Goal: Communication & Community: Answer question/provide support

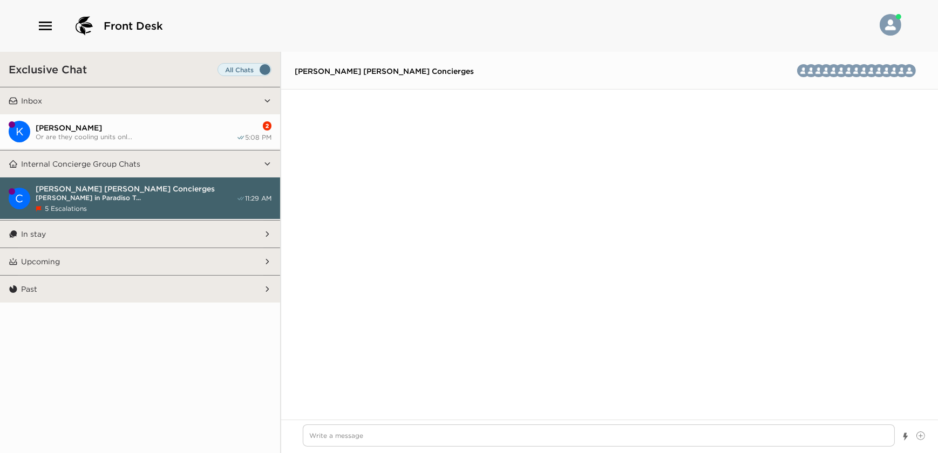
scroll to position [3020, 0]
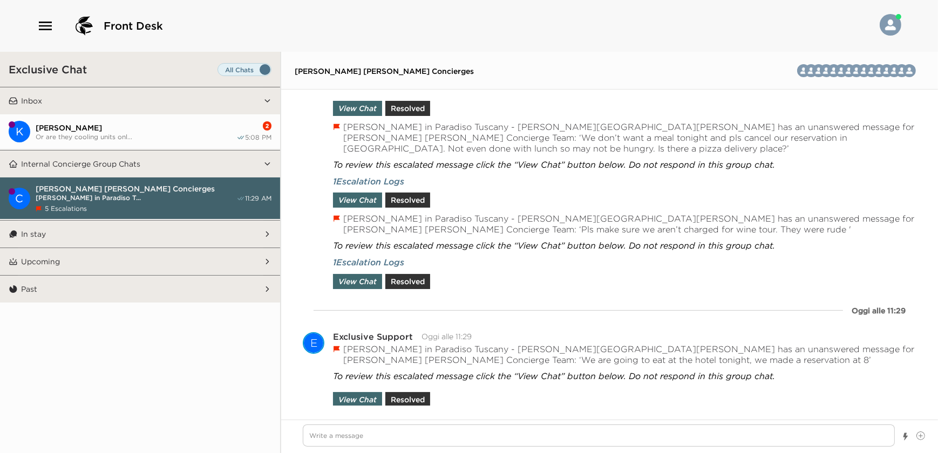
click at [118, 130] on span "[PERSON_NAME]" at bounding box center [136, 128] width 201 height 10
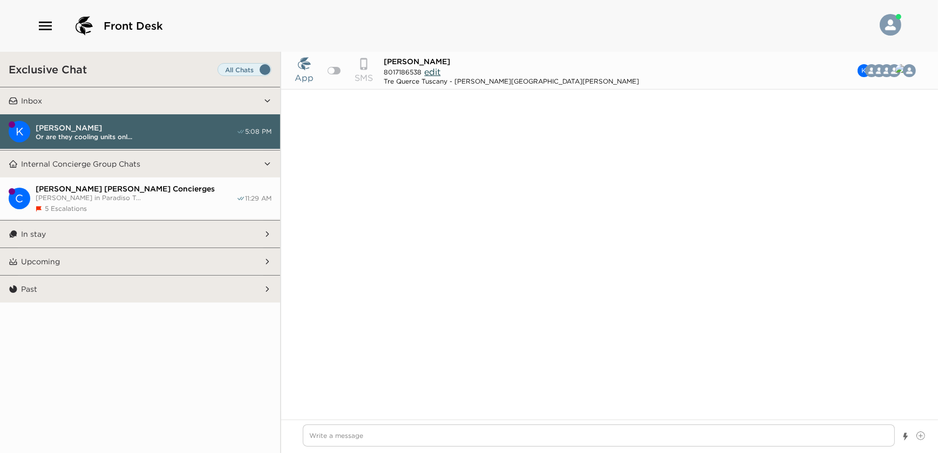
scroll to position [633, 0]
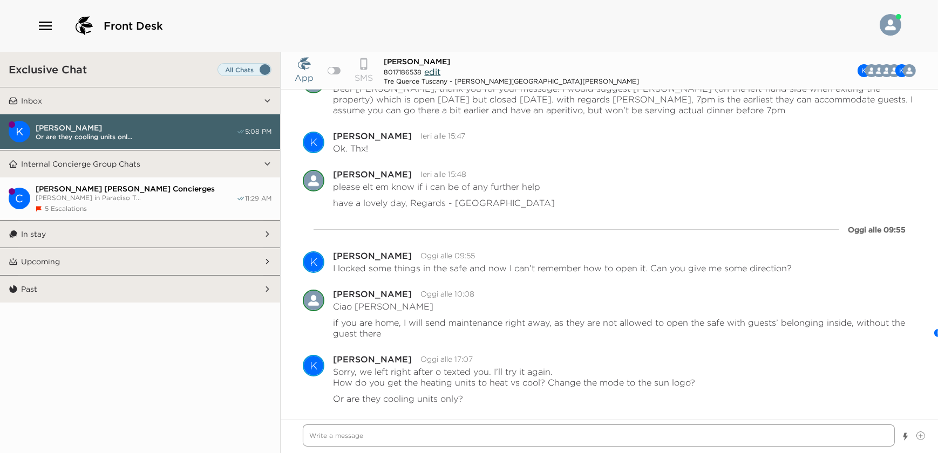
click at [488, 433] on textarea "Write a message" at bounding box center [599, 436] width 592 height 22
type textarea "x"
type textarea "y"
type textarea "x"
type textarea "yo"
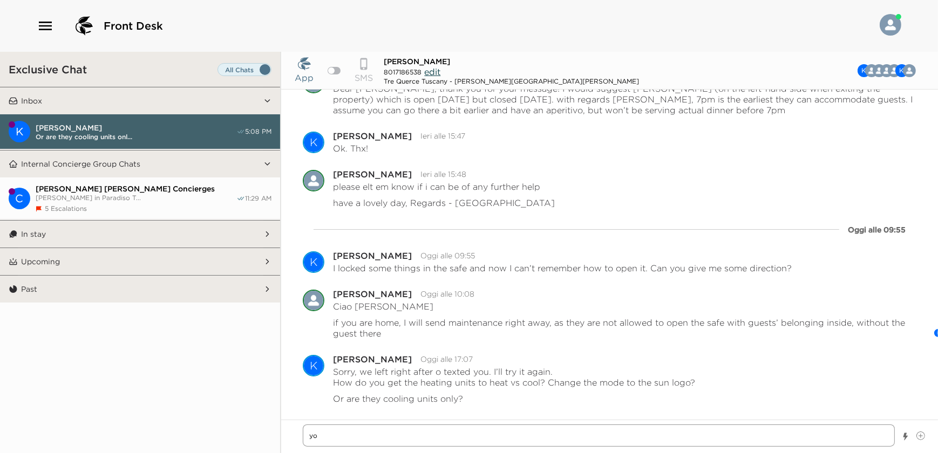
type textarea "x"
type textarea "you"
type textarea "x"
type textarea "you"
type textarea "x"
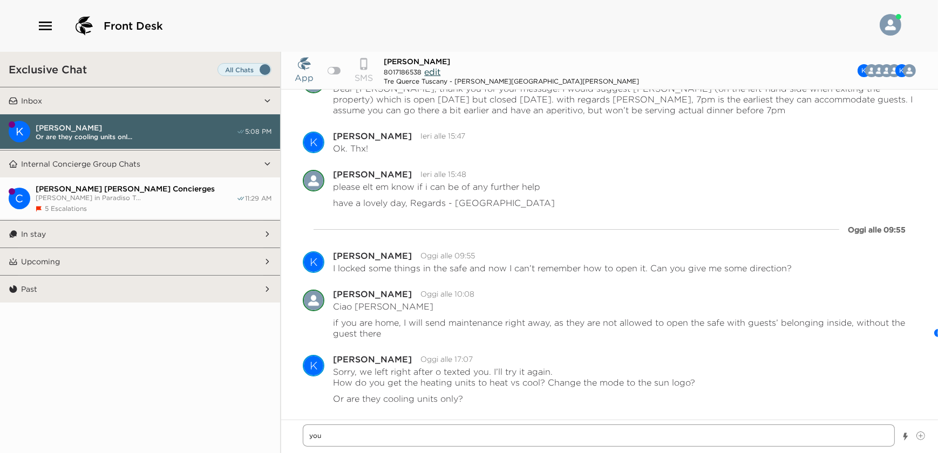
type textarea "you c"
type textarea "x"
type textarea "you ca"
type textarea "x"
type textarea "you can"
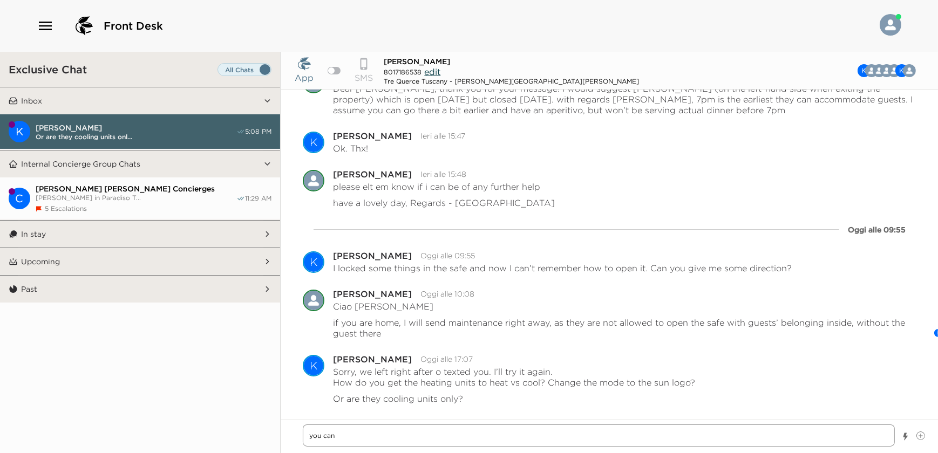
type textarea "x"
type textarea "you can"
type textarea "x"
type textarea "you can s"
type textarea "x"
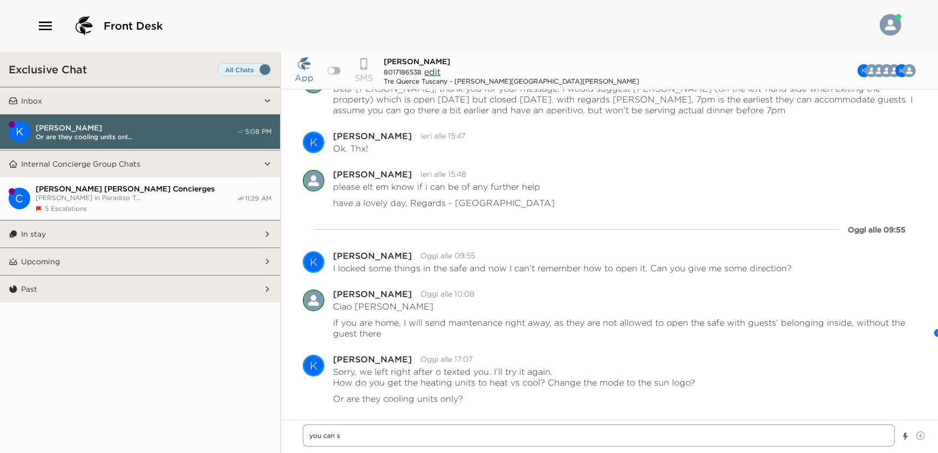
type textarea "you can sw"
type textarea "x"
type textarea "you can swi"
type textarea "x"
type textarea "you can swit"
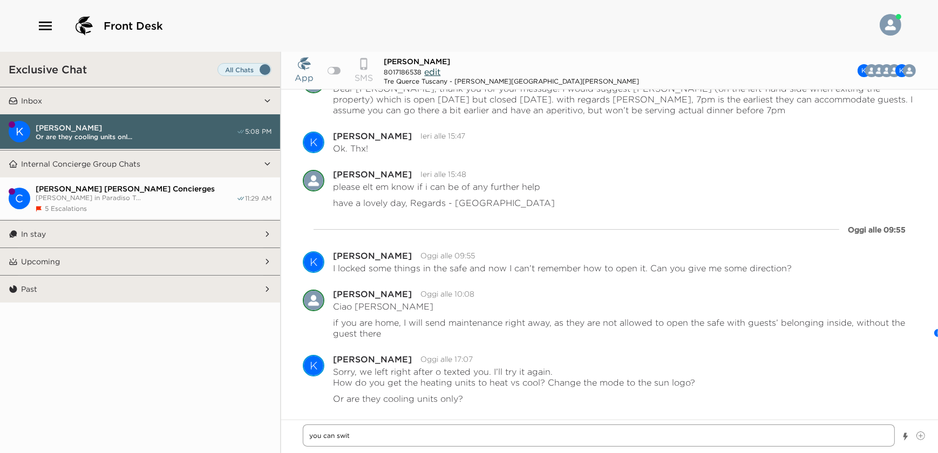
type textarea "x"
type textarea "you can switc"
type textarea "x"
type textarea "you can switch"
type textarea "x"
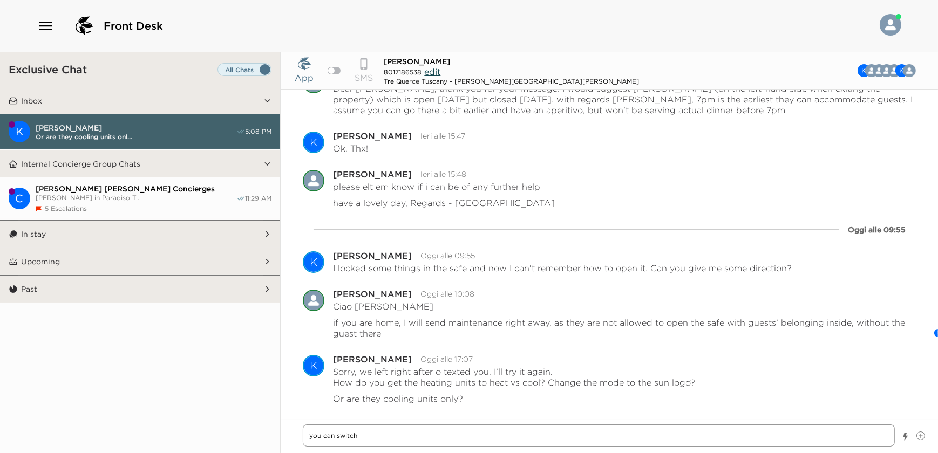
type textarea "you can switch"
type textarea "x"
type textarea "you can switch t"
type textarea "x"
type textarea "you can switch to"
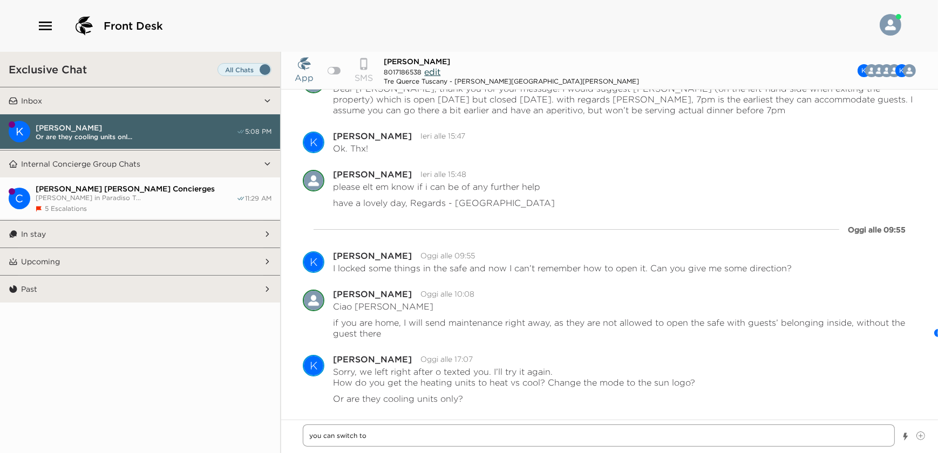
type textarea "x"
type textarea "you can switch to"
type textarea "x"
type textarea "you can switch to s"
type textarea "x"
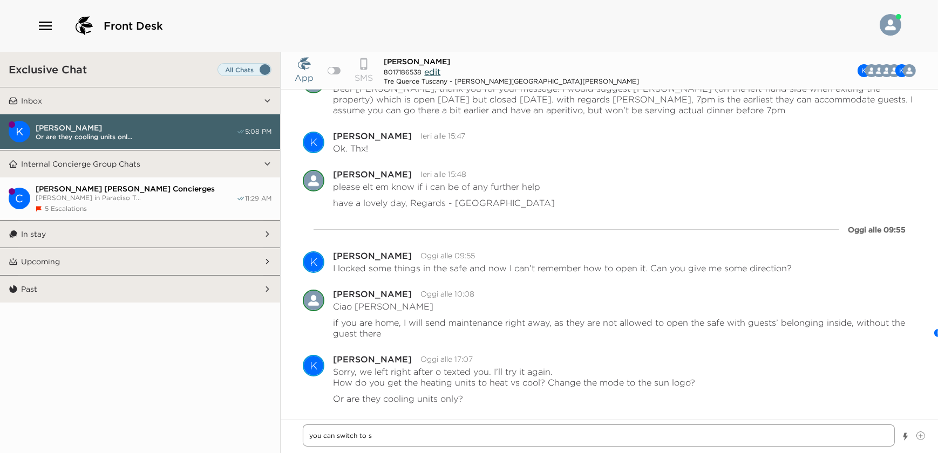
type textarea "you can switch to su"
type textarea "x"
type textarea "you can switch to sun"
type textarea "x"
type textarea "you can switch to sun"
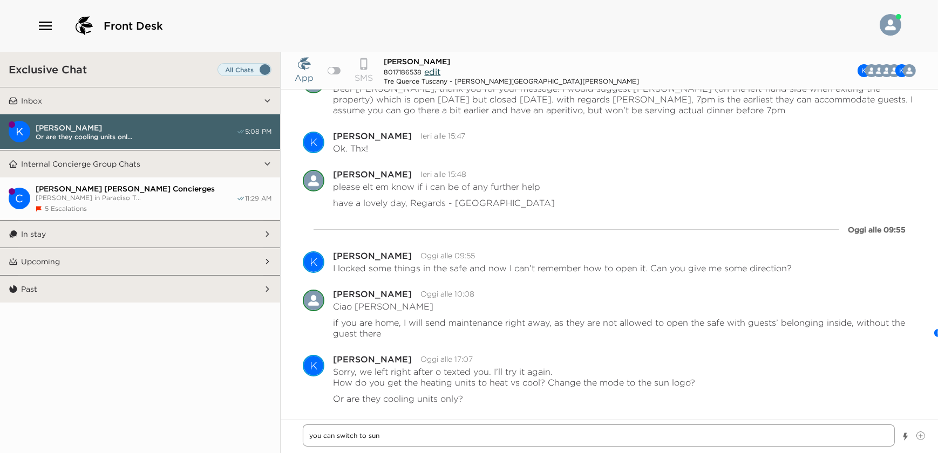
type textarea "x"
type textarea "you can switch to sun l"
type textarea "x"
type textarea "you can switch to sun lo"
type textarea "x"
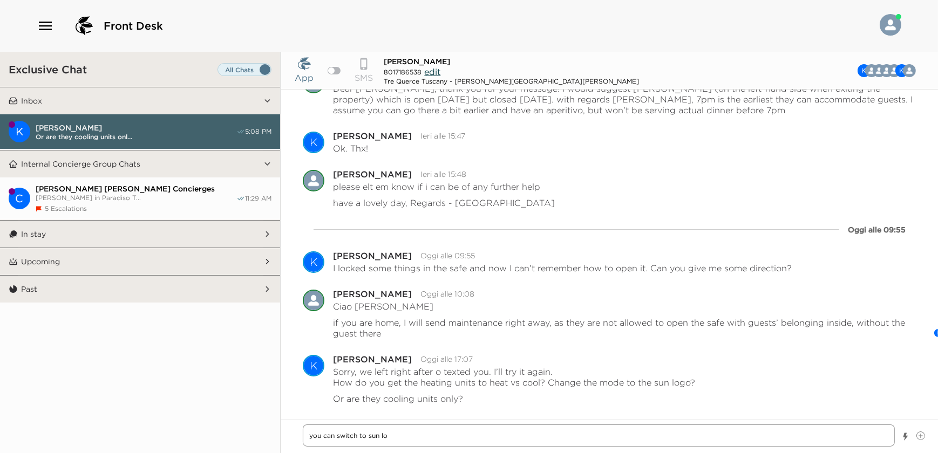
type textarea "you can switch to sun log"
type textarea "x"
type textarea "you can switch to sun logo"
click at [333, 438] on textarea "you can switch to sun logo" at bounding box center [599, 436] width 592 height 22
type textarea "x"
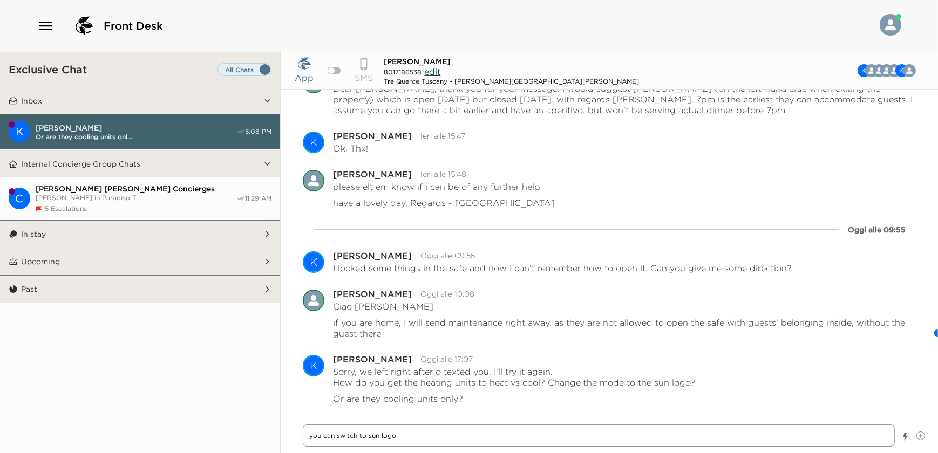
type textarea "you ca switch to sun logo"
type textarea "x"
type textarea "you c switch to sun logo"
type textarea "x"
type textarea "you switch to sun logo"
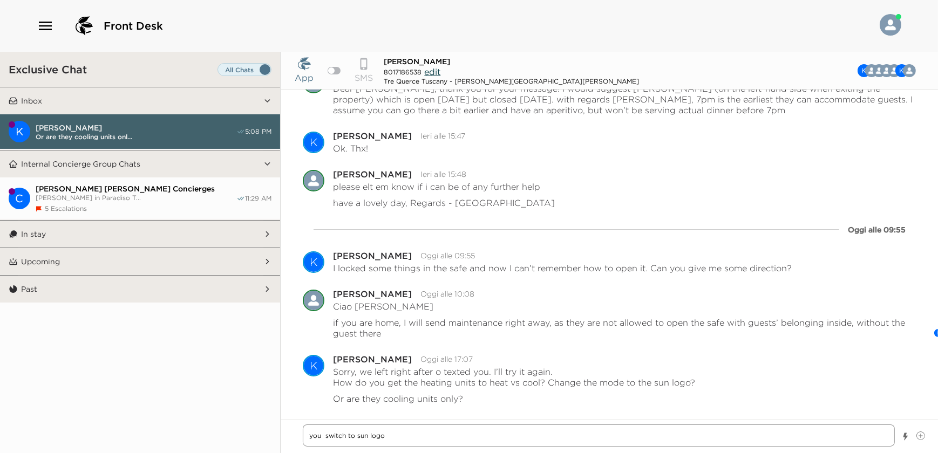
type textarea "x"
type textarea "you n switch to sun logo"
type textarea "x"
type textarea "you ne switch to sun logo"
type textarea "x"
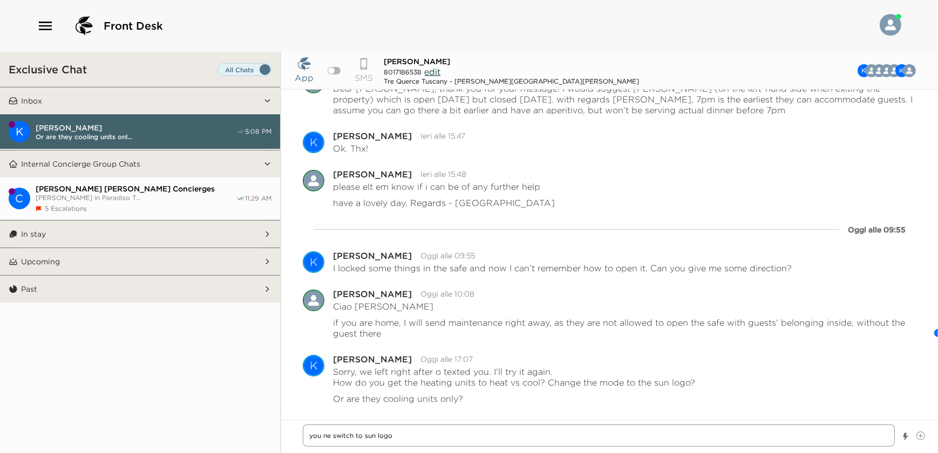
type textarea "you nee switch to sun logo"
type textarea "x"
type textarea "you need switch to sun logo"
type textarea "x"
type textarea "you need switch to sun logo"
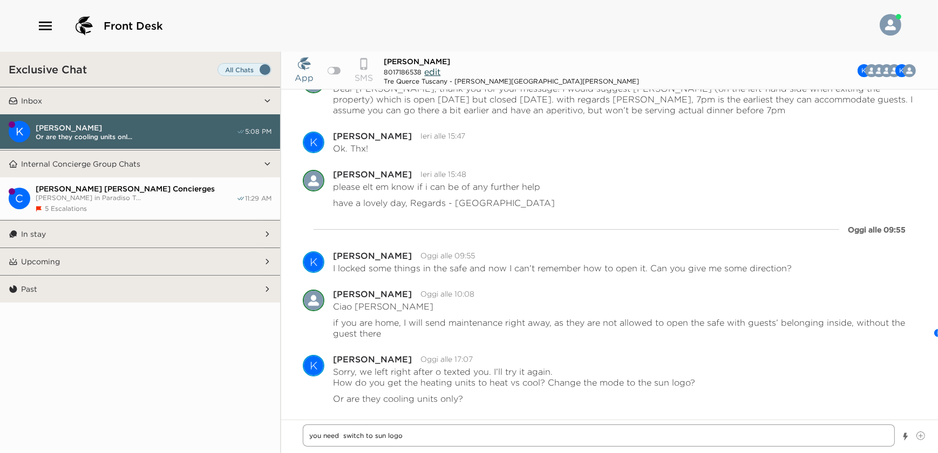
type textarea "x"
type textarea "you need t switch to sun logo"
type textarea "x"
type textarea "you need to switch to sun logo"
click at [367, 435] on textarea "you need to switch to sun logo" at bounding box center [599, 436] width 592 height 22
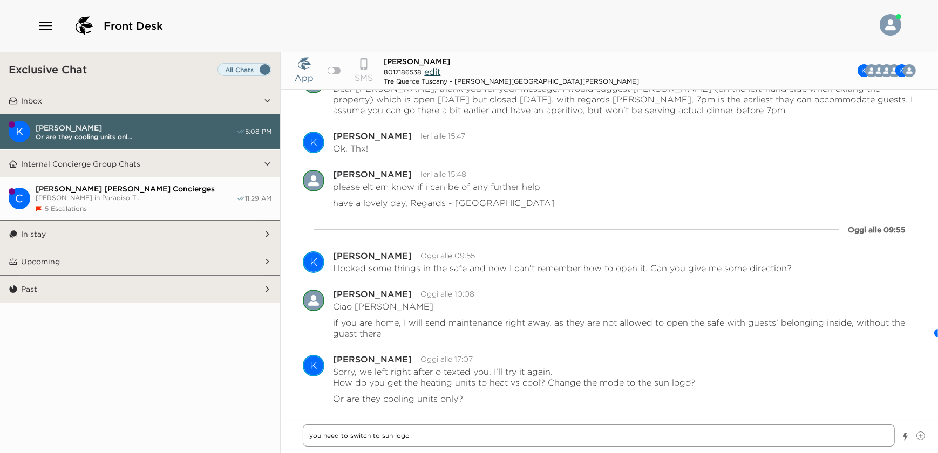
type textarea "x"
type textarea "you need to switch to sun logo"
type textarea "x"
type textarea "you need to switch a to sun logo"
type textarea "x"
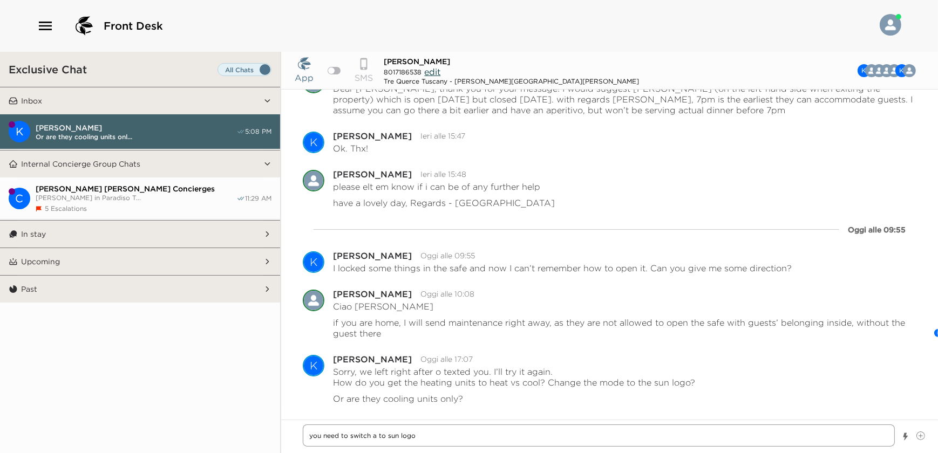
type textarea "you need to switch al to sun logo"
type textarea "x"
type textarea "you need to switch all to sun logo"
type textarea "x"
type textarea "you need to switch all to sun logo"
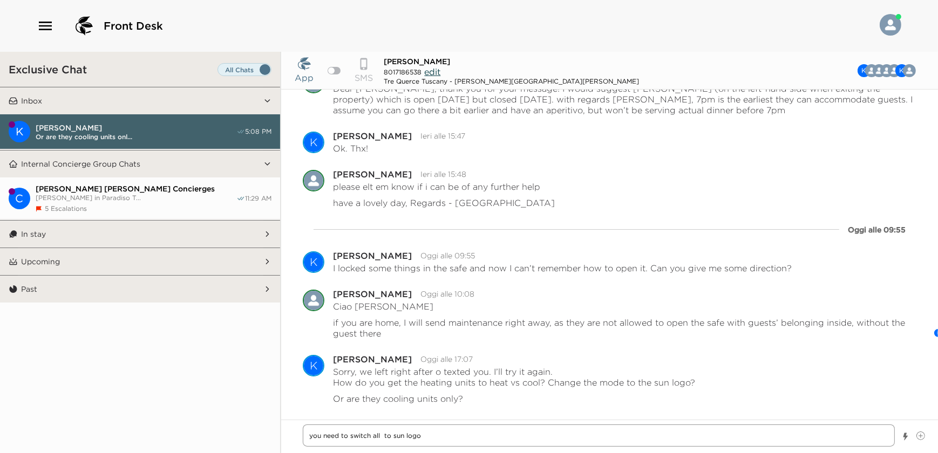
type textarea "x"
type textarea "you need to switch all o to sun logo"
type textarea "x"
type textarea "you need to switch all of to sun logo"
type textarea "x"
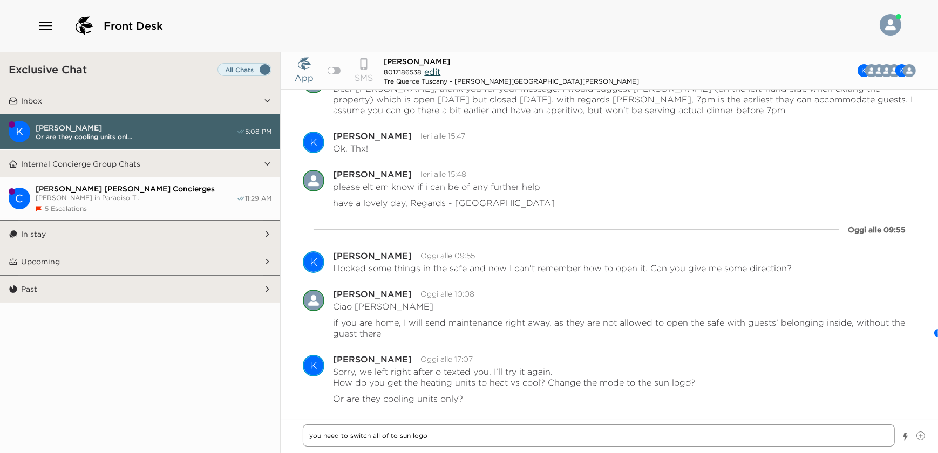
type textarea "you need to switch all of to sun logo"
type textarea "x"
type textarea "you need to switch all of t to sun logo"
type textarea "x"
type textarea "you need to switch all of th to sun logo"
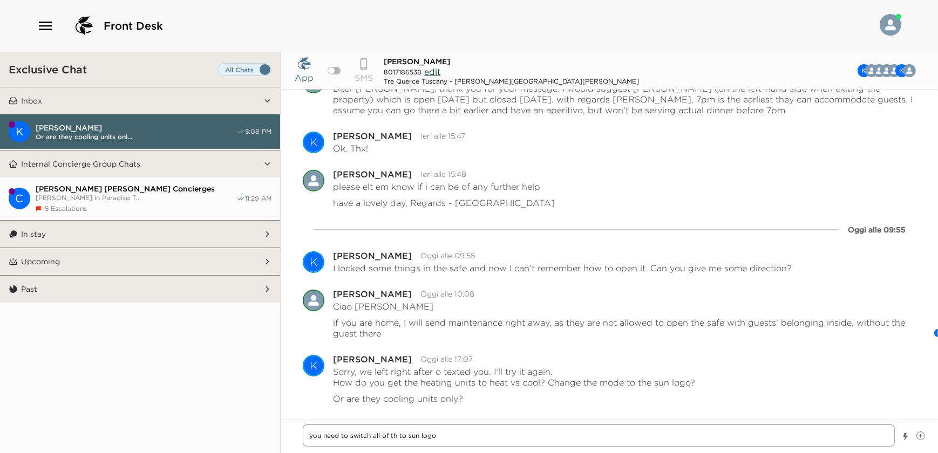
type textarea "x"
type textarea "you need to switch all of the to sun logo"
type textarea "x"
type textarea "you need to switch all of them to sun logo"
type textarea "x"
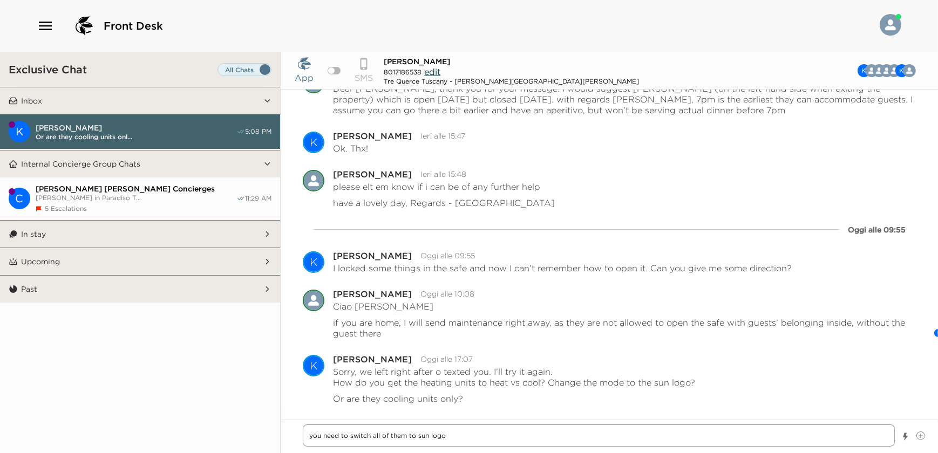
type textarea "you need to switch all of the to sun logo"
type textarea "x"
type textarea "you need to switch all of th to sun logo"
type textarea "x"
type textarea "you need to switch all of t to sun logo"
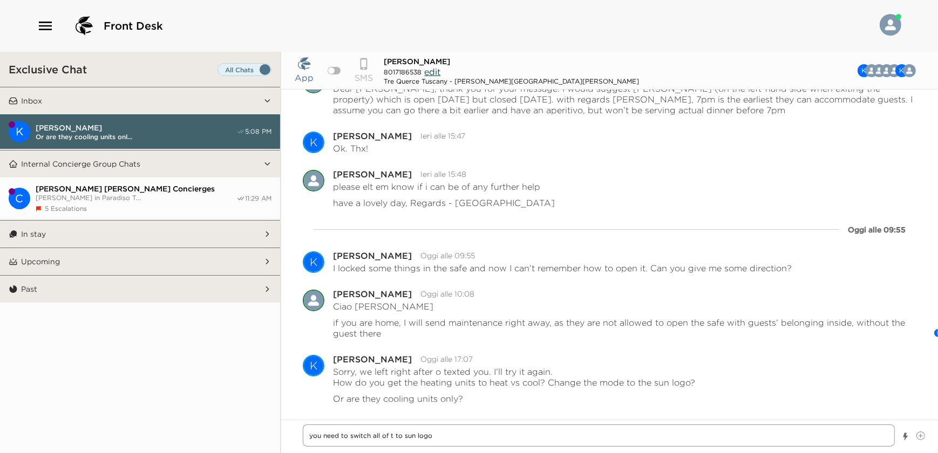
type textarea "x"
type textarea "you need to switch all of to sun logo"
type textarea "x"
type textarea "you need to switch all of to sun logo"
type textarea "x"
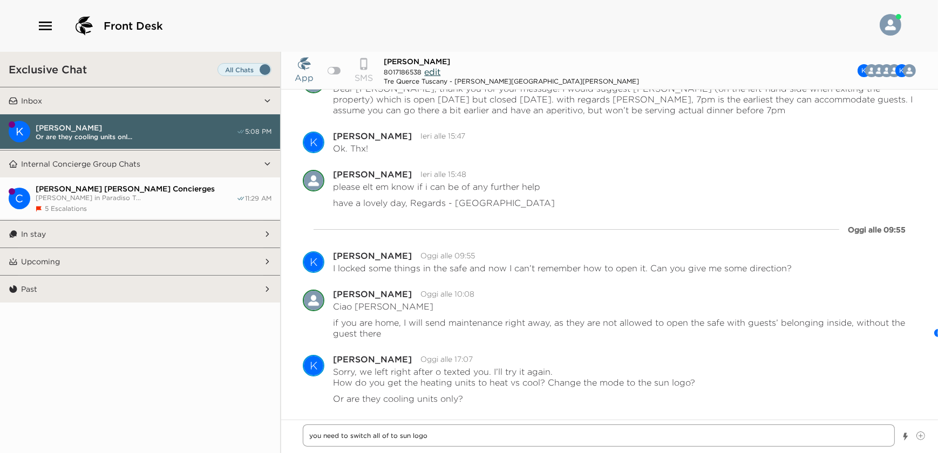
type textarea "you need to switch all o to sun logo"
type textarea "x"
type textarea "you need to switch all to sun logo"
type textarea "x"
type textarea "you need to switch all to sun logo"
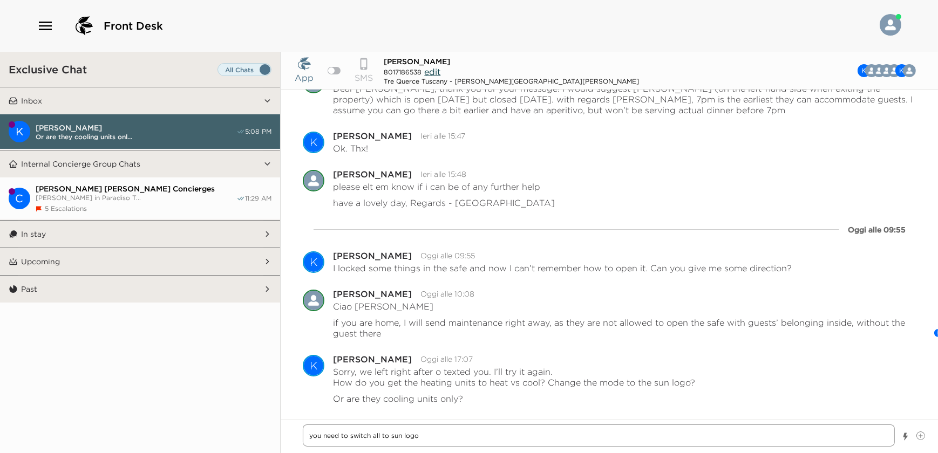
type textarea "x"
type textarea "you need to switch al to sun logo"
type textarea "x"
type textarea "you need to switch a to sun logo"
type textarea "x"
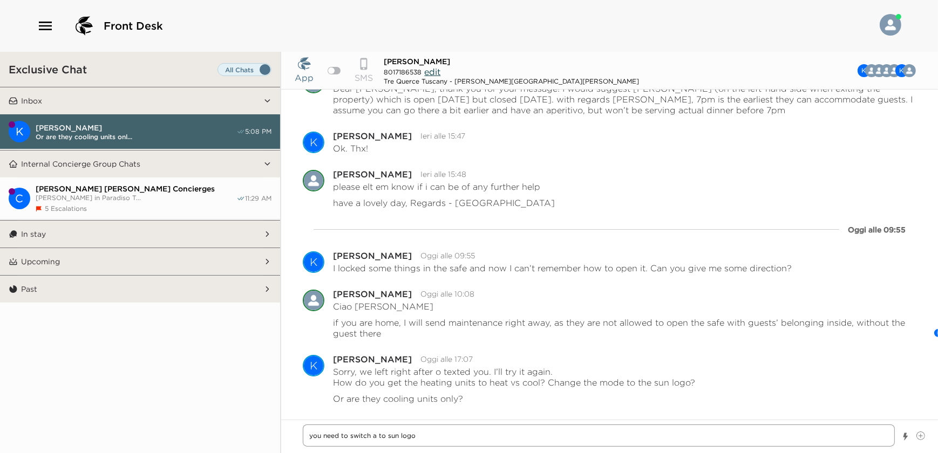
type textarea "you need to switch to sun logo"
type textarea "x"
type textarea "you need to switch A to sun logo"
type textarea "x"
type textarea "you need to switch AL to sun logo"
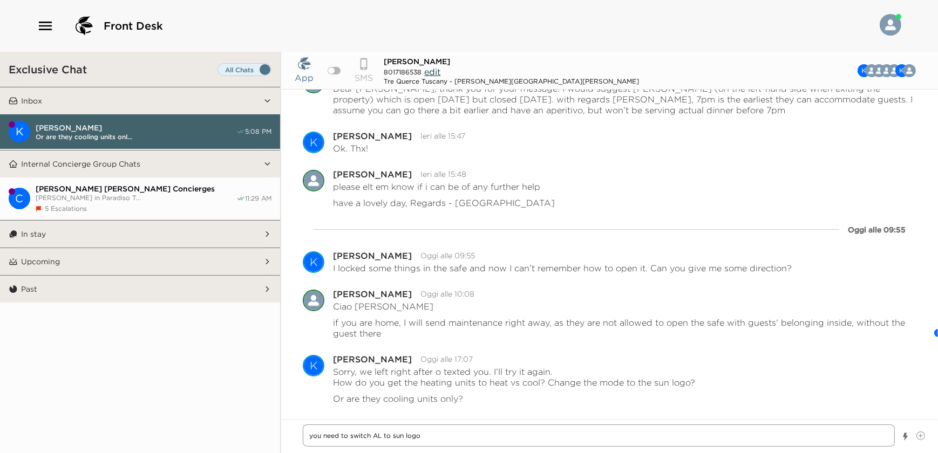
type textarea "x"
type textarea "you need to switch ALL to sun logo"
type textarea "x"
type textarea "you need to switch ALL to sun logo"
type textarea "x"
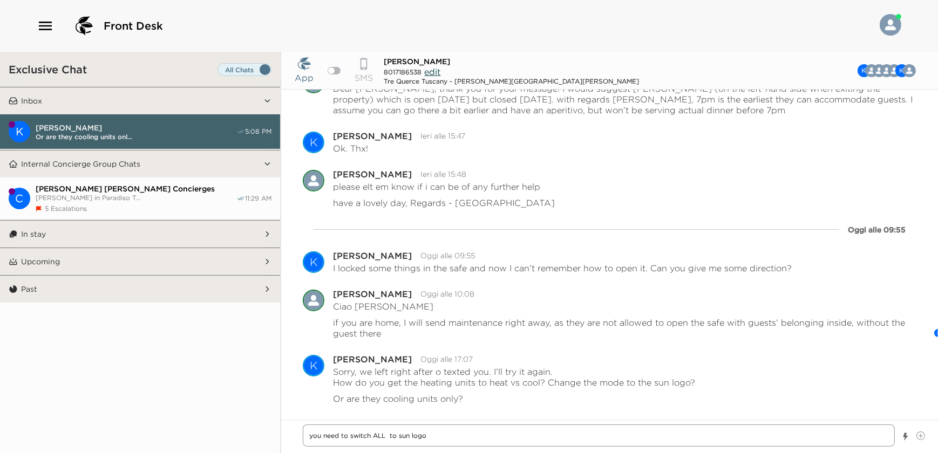
type textarea "you need to switch ALL o to sun logo"
type textarea "x"
type textarea "you need to switch ALL of to sun logo"
type textarea "x"
type textarea "you need to switch ALL of to sun logo"
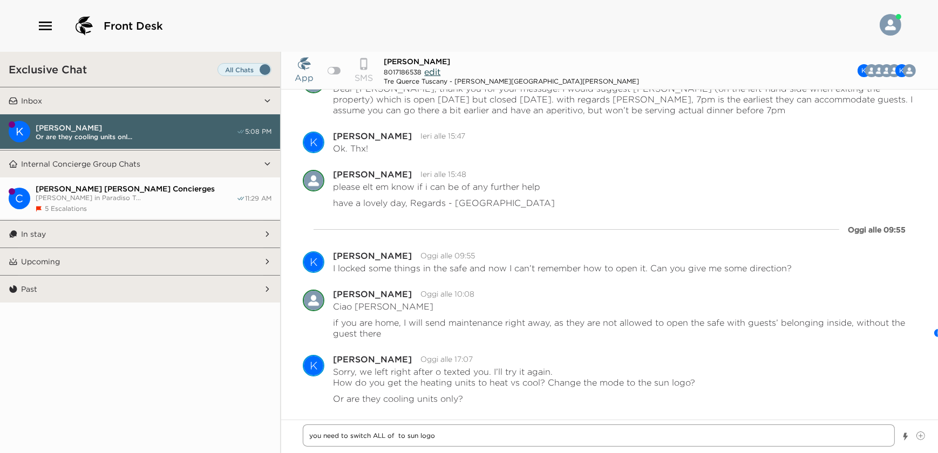
type textarea "x"
type textarea "you need to switch ALL of t to sun logo"
type textarea "x"
type textarea "you need to switch ALL of th to sun logo"
type textarea "x"
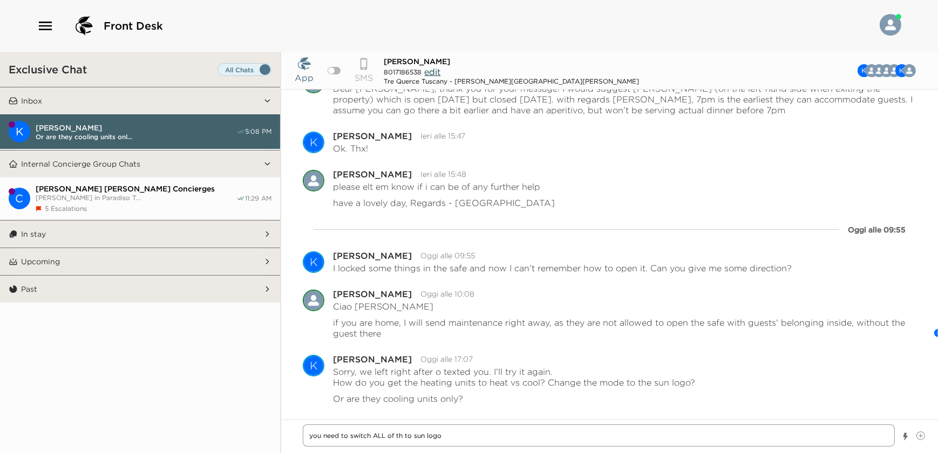
type textarea "you need to switch ALL of the to sun logo"
type textarea "x"
type textarea "you need to switch ALL of them to sun logo"
click at [350, 437] on textarea "you need to switch ALL of them to sun logo" at bounding box center [599, 436] width 592 height 22
click at [311, 434] on textarea "you need to switch ALL of them to sun logo" at bounding box center [599, 436] width 592 height 22
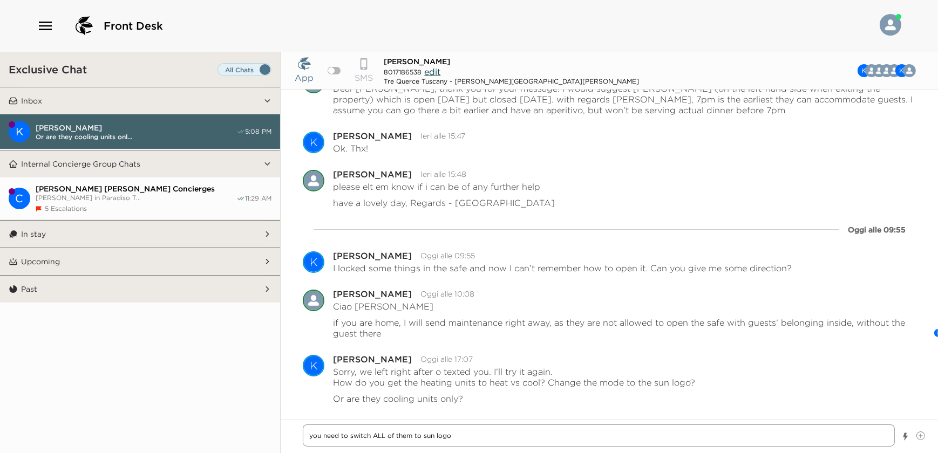
type textarea "x"
type textarea "syou need to switch ALL of them to sun logo"
type textarea "x"
type textarea "swyou need to switch ALL of them to sun logo"
type textarea "x"
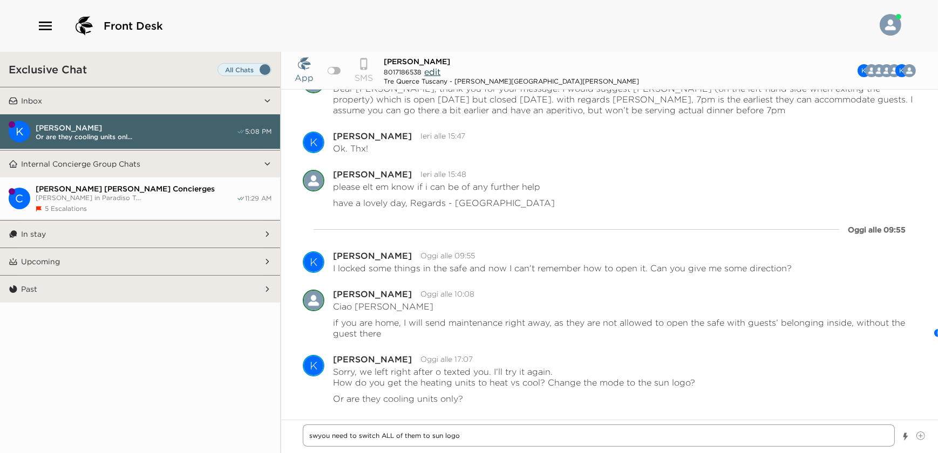
type textarea "swiyou need to switch ALL of them to sun logo"
type textarea "x"
type textarea "swityou need to switch ALL of them to sun logo"
type textarea "x"
type textarea "switcyou need to switch ALL of them to sun logo"
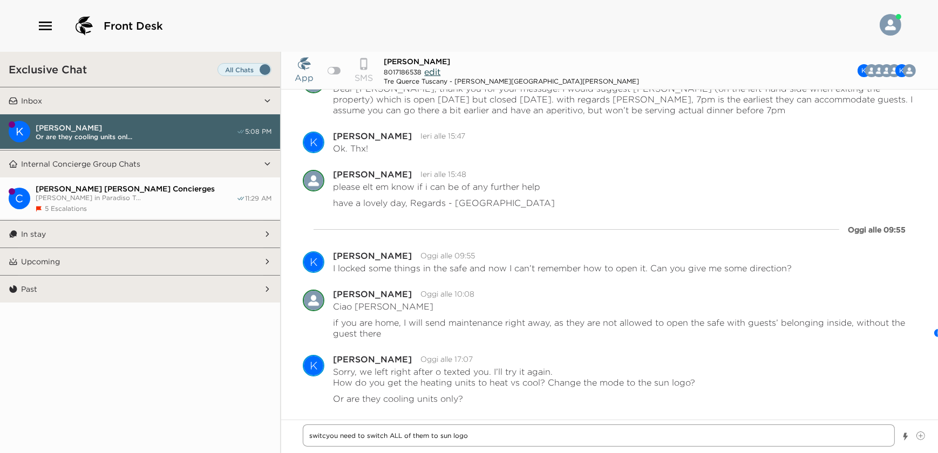
type textarea "x"
type textarea "switchyou need to switch ALL of them to sun logo"
type textarea "x"
type textarea "switcheyou need to switch ALL of them to sun logo"
type textarea "x"
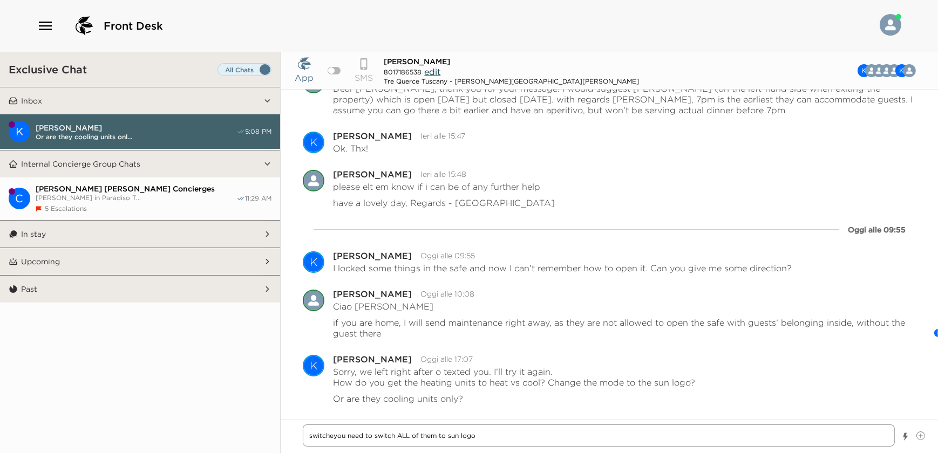
type textarea "switche you need to switch ALL of them to sun logo"
type textarea "x"
type textarea "switche ayou need to switch ALL of them to sun logo"
type textarea "x"
type textarea "switche you need to switch ALL of them to sun logo"
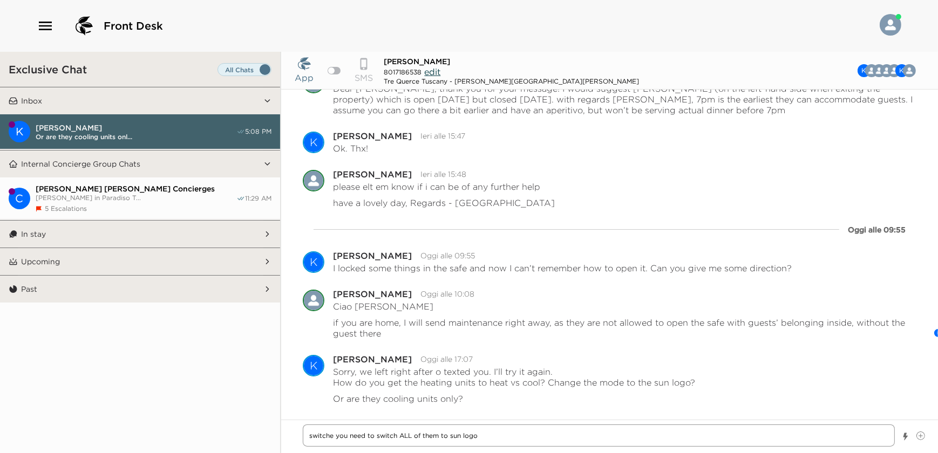
type textarea "x"
type textarea "switche tyou need to switch ALL of them to sun logo"
type textarea "x"
type textarea "switche thyou need to switch ALL of them to sun logo"
type textarea "x"
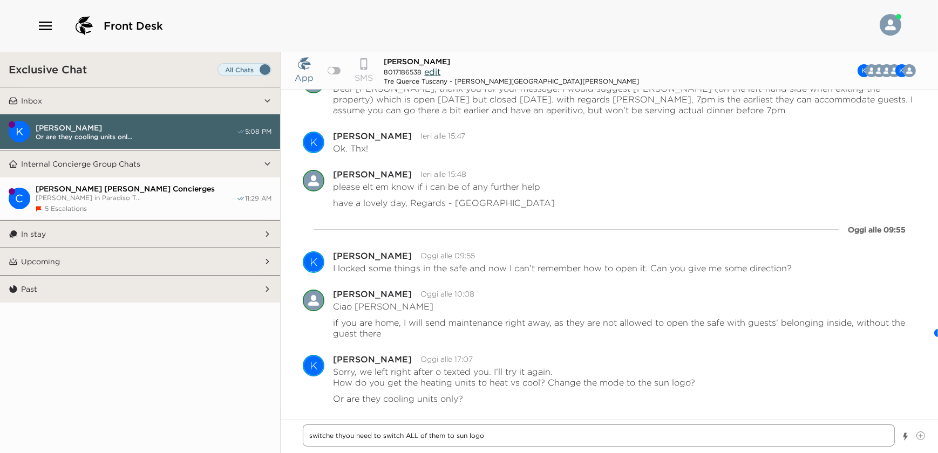
type textarea "switche theyou need to switch ALL of them to sun logo"
type textarea "x"
type textarea "switche themyou need to switch ALL of them to sun logo"
type textarea "x"
type textarea "switche them you need to switch ALL of them to sun logo"
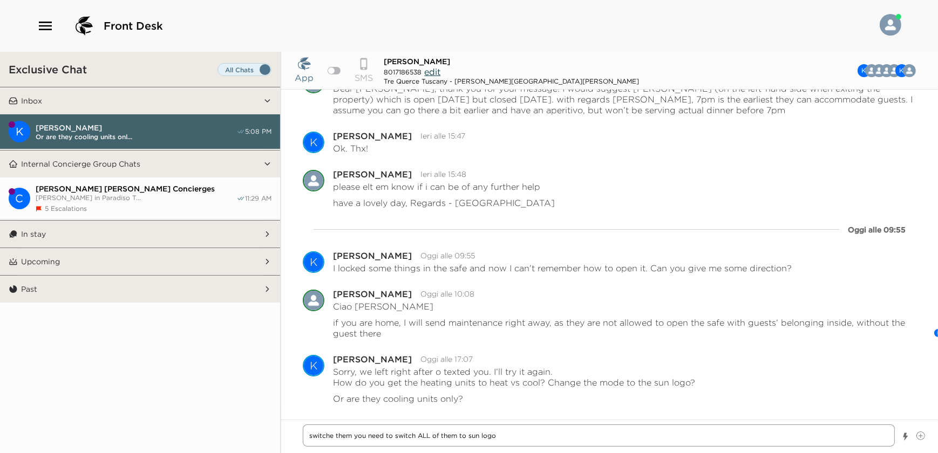
type textarea "x"
type textarea "switche them ayou need to switch ALL of them to sun logo"
type textarea "x"
type textarea "switche them alyou need to switch ALL of them to sun logo"
type textarea "x"
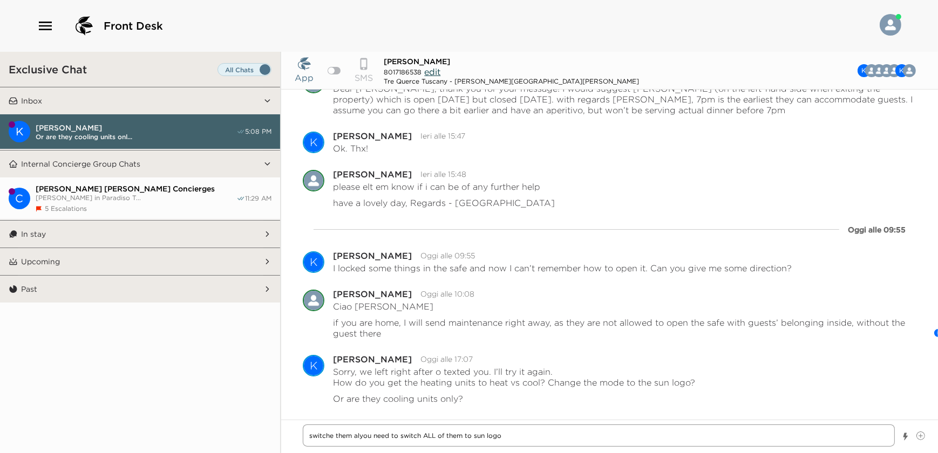
type textarea "switche them allyou need to switch ALL of them to sun logo"
type textarea "x"
type textarea "switche them all you need to switch ALL of them to sun logo"
type textarea "x"
type textarea "switche them all oyou need to switch ALL of them to sun logo"
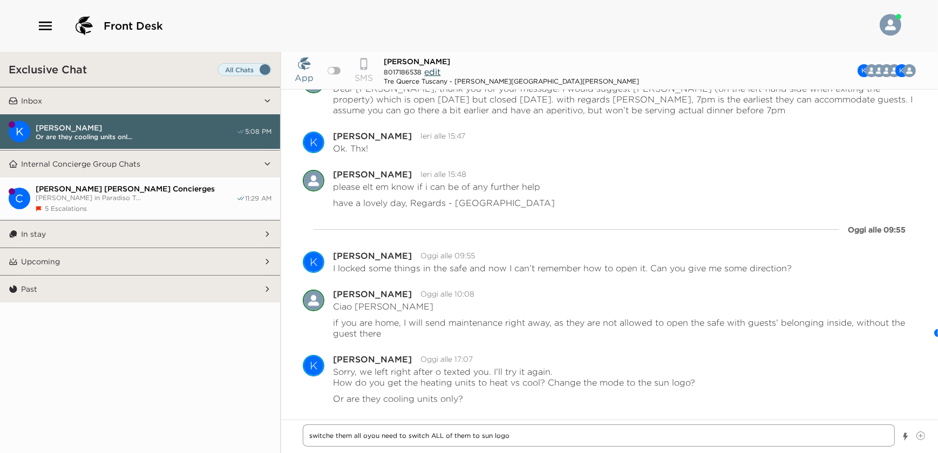
type textarea "x"
type textarea "switche them all ofyou need to switch ALL of them to sun logo"
type textarea "x"
type textarea "switche them all offyou need to switch ALL of them to sun logo"
type textarea "x"
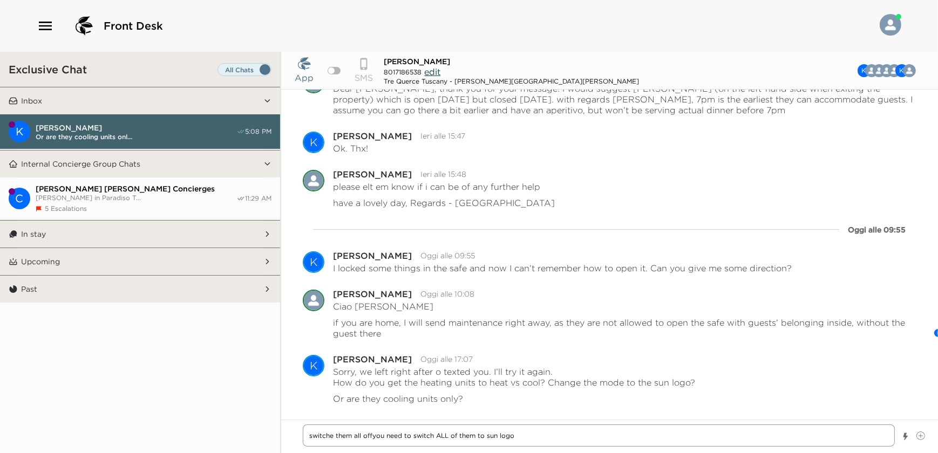
type textarea "switche them all off you need to switch ALL of them to sun logo"
type textarea "x"
type textarea "switche them all off ayou need to switch ALL of them to sun logo"
type textarea "x"
type textarea "switche them all off anyou need to switch ALL of them to sun logo"
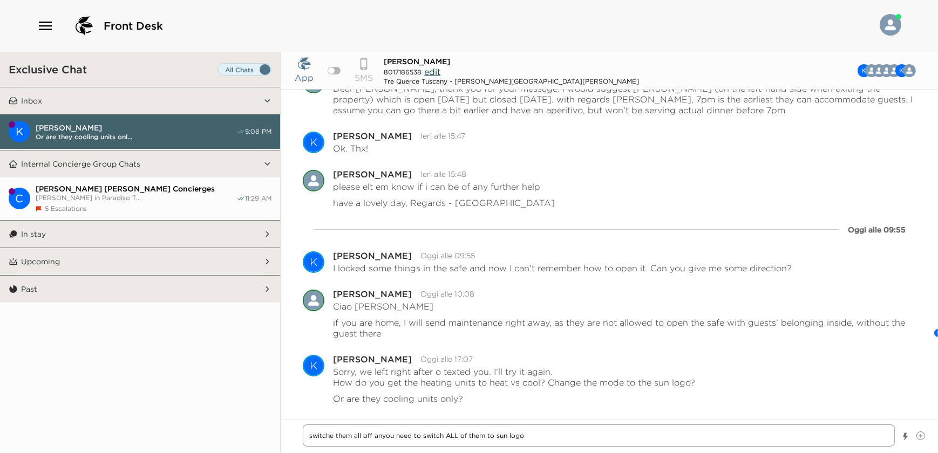
type textarea "x"
type textarea "switche them all off andyou need to switch ALL of them to sun logo"
type textarea "x"
type textarea "switche them all off and you need to switch ALL of them to sun logo"
click at [333, 436] on textarea "switche them all off and you need to switch ALL of them to sun logo" at bounding box center [599, 436] width 592 height 22
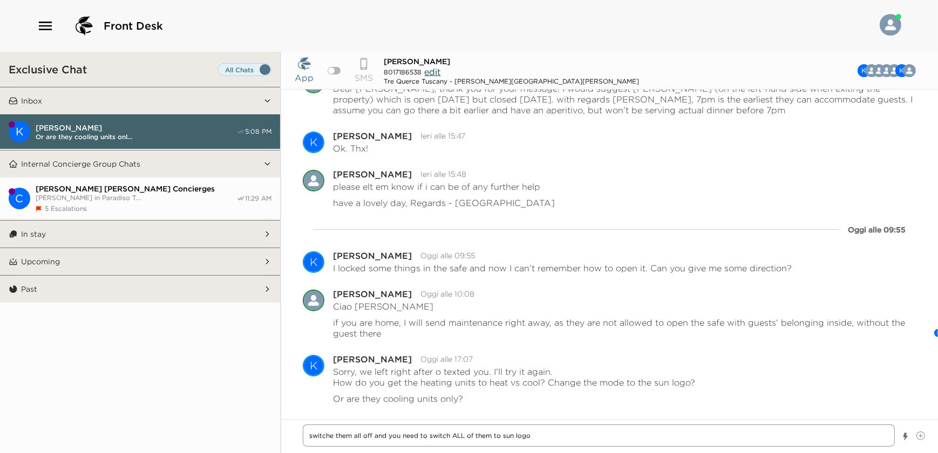
type textarea "x"
type textarea "switch them all off and you need to switch ALL of them to sun logo"
type textarea "x"
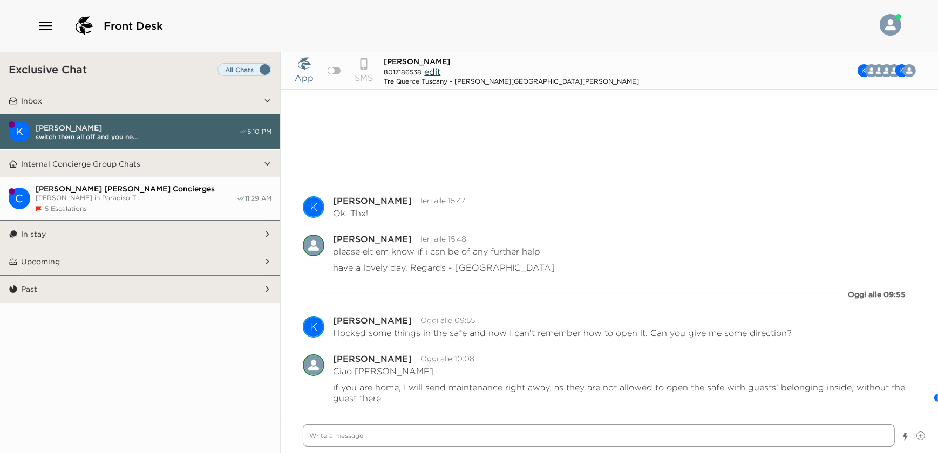
scroll to position [672, 0]
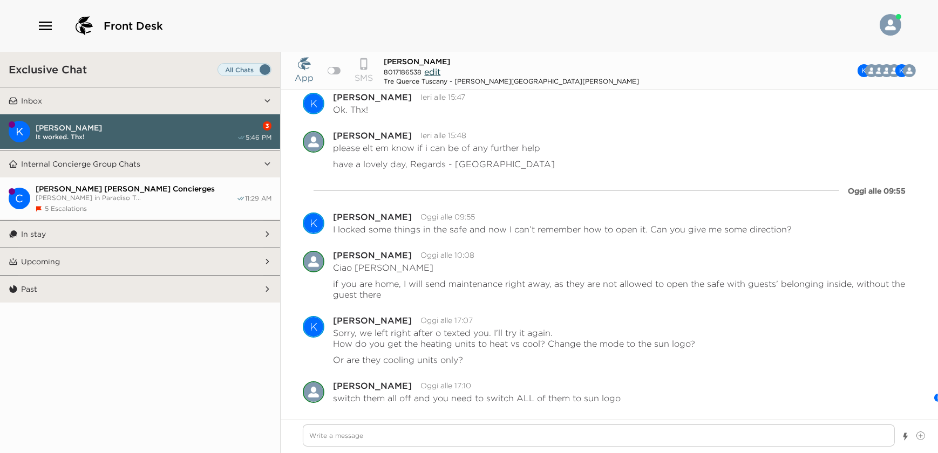
type textarea "x"
